Goal: Task Accomplishment & Management: Use online tool/utility

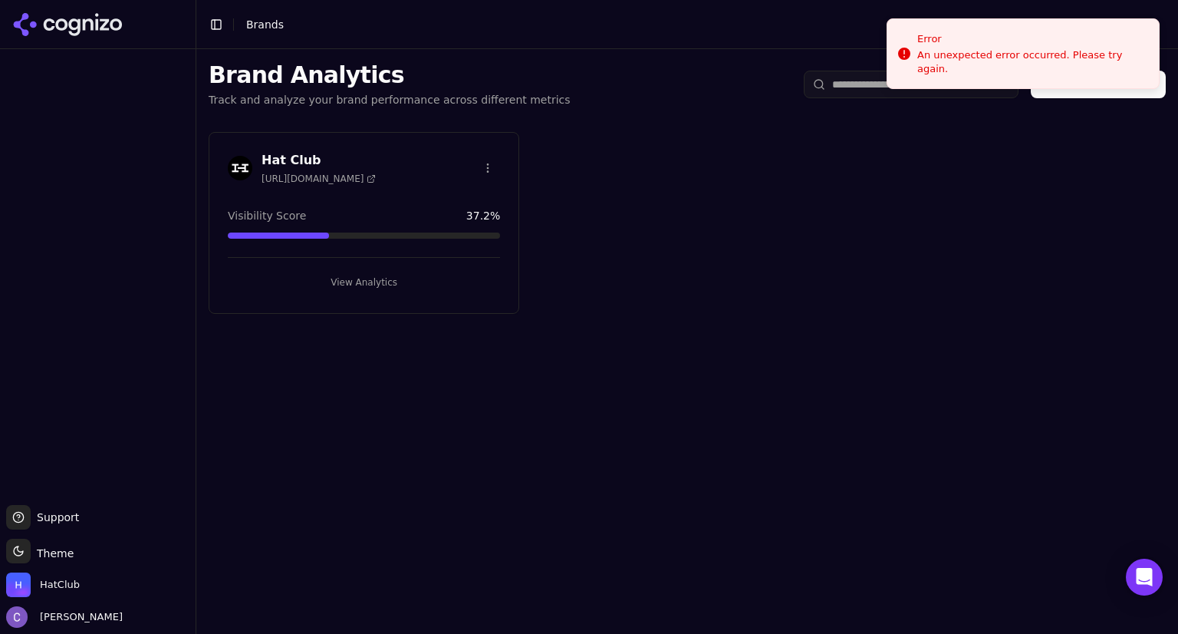
click at [433, 283] on button "View Analytics" at bounding box center [364, 282] width 272 height 25
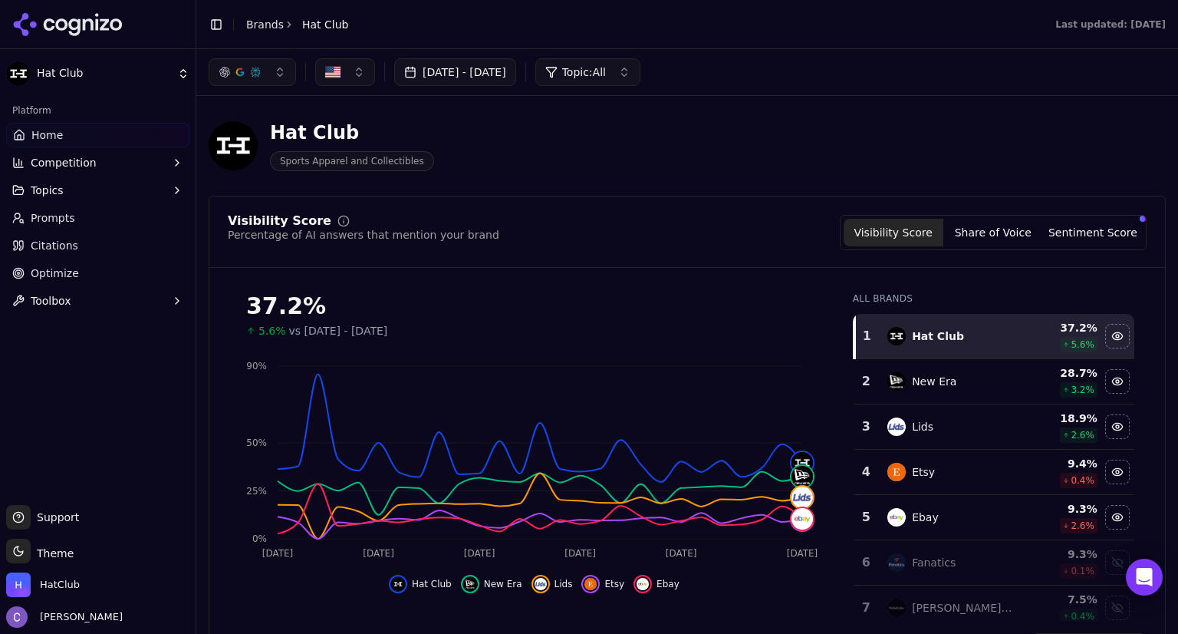
click at [68, 215] on span "Prompts" at bounding box center [53, 217] width 45 height 15
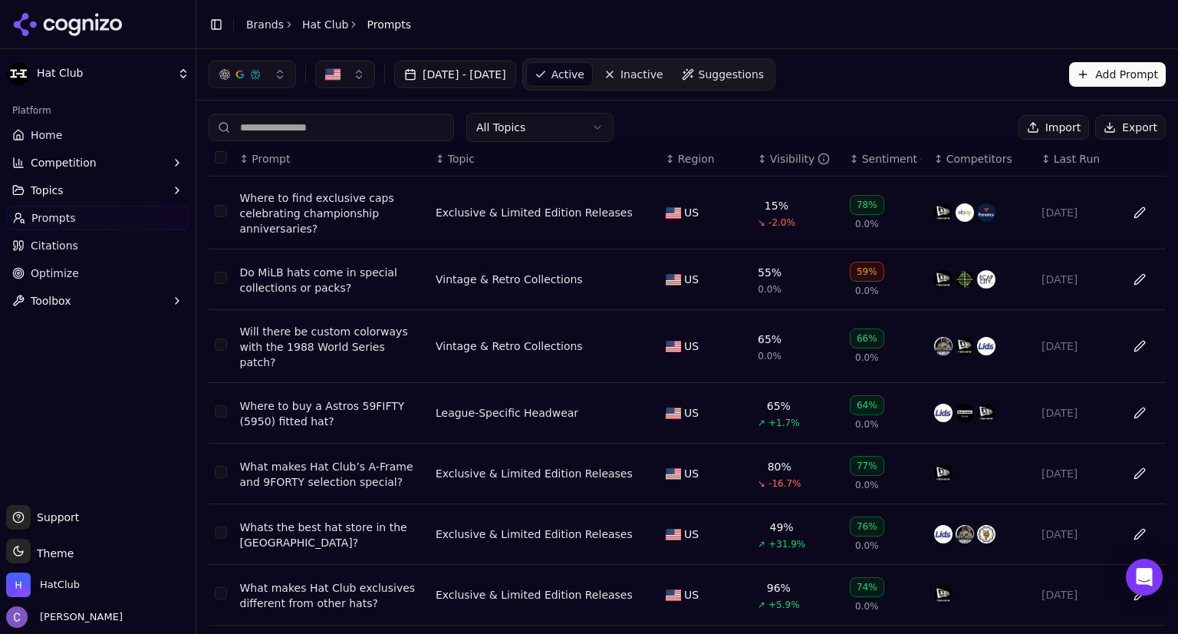
click at [364, 134] on input at bounding box center [332, 128] width 246 height 28
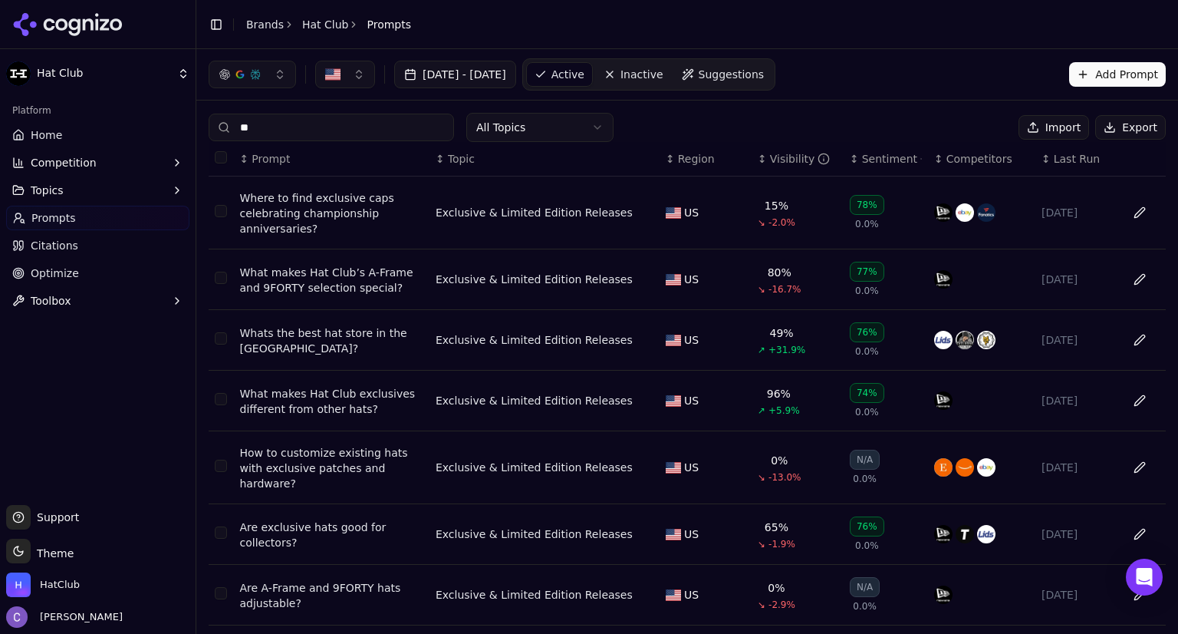
type input "*"
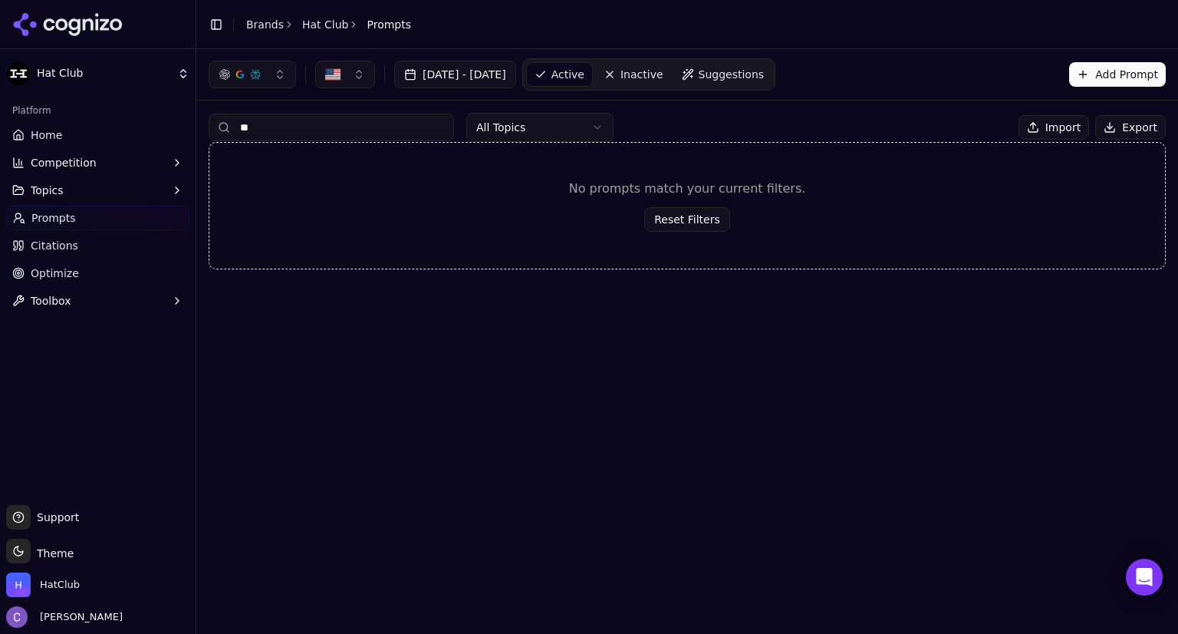
type input "*"
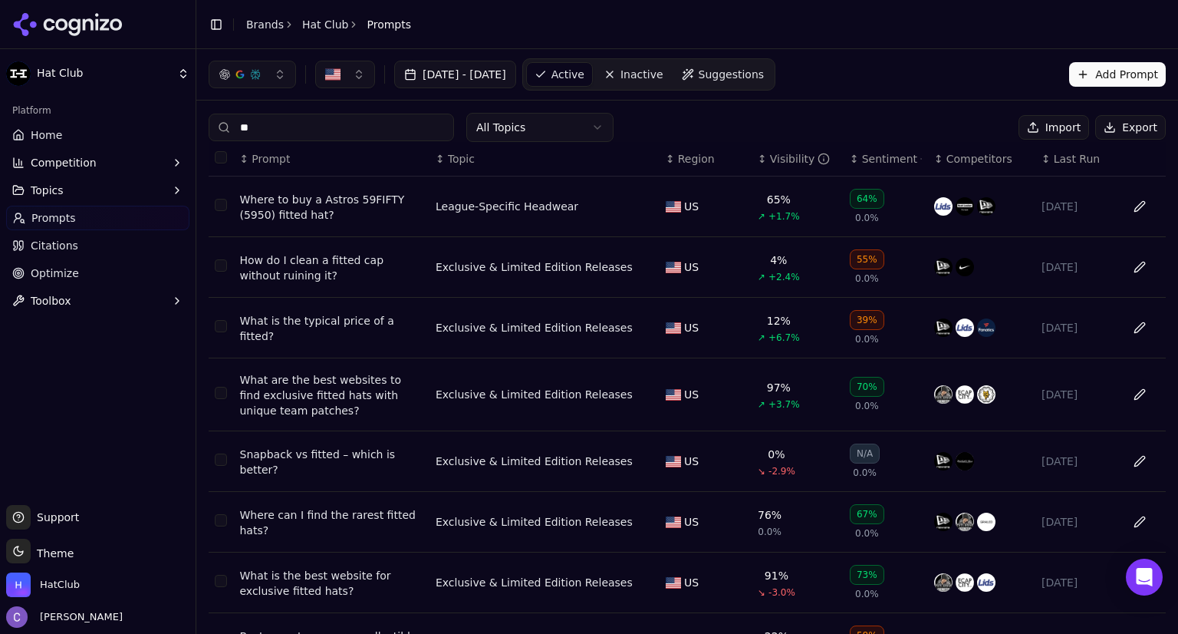
type input "*"
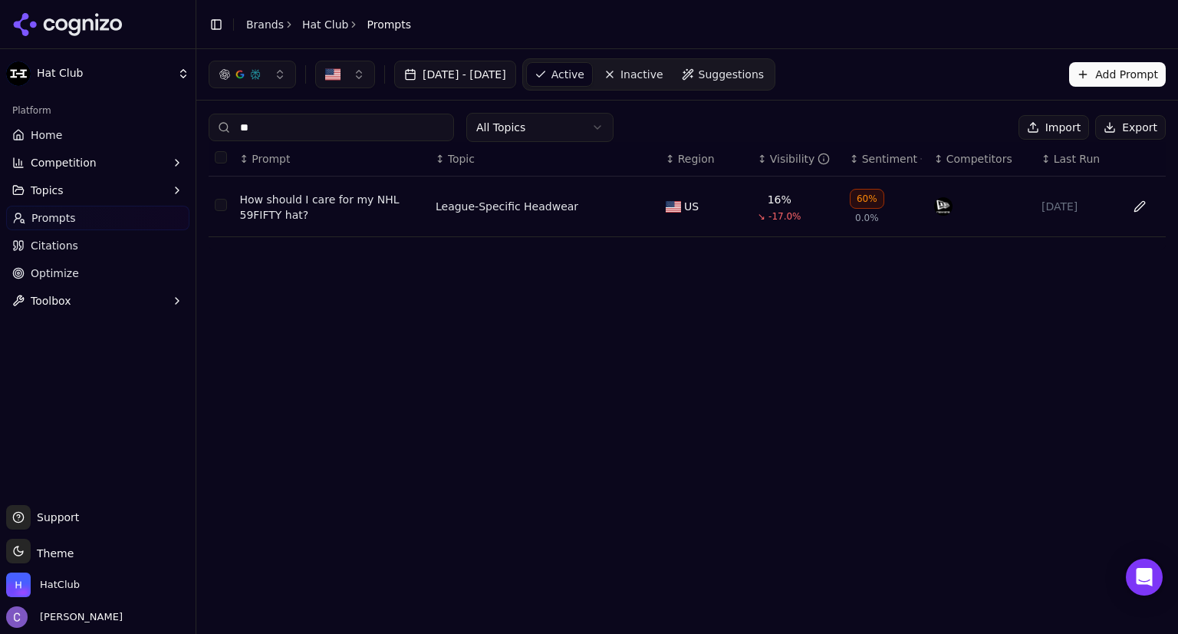
type input "*"
